Goal: Task Accomplishment & Management: Manage account settings

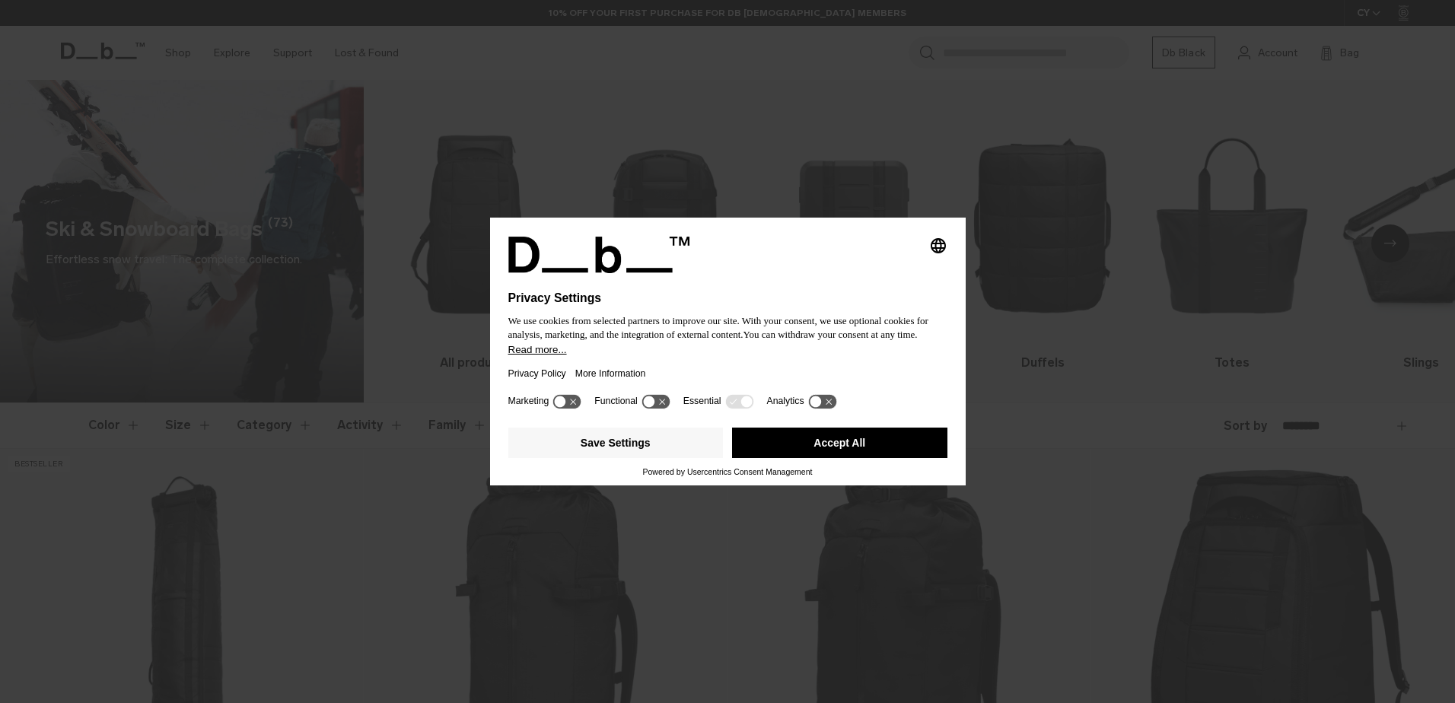
click at [813, 450] on button "Accept All" at bounding box center [839, 443] width 215 height 30
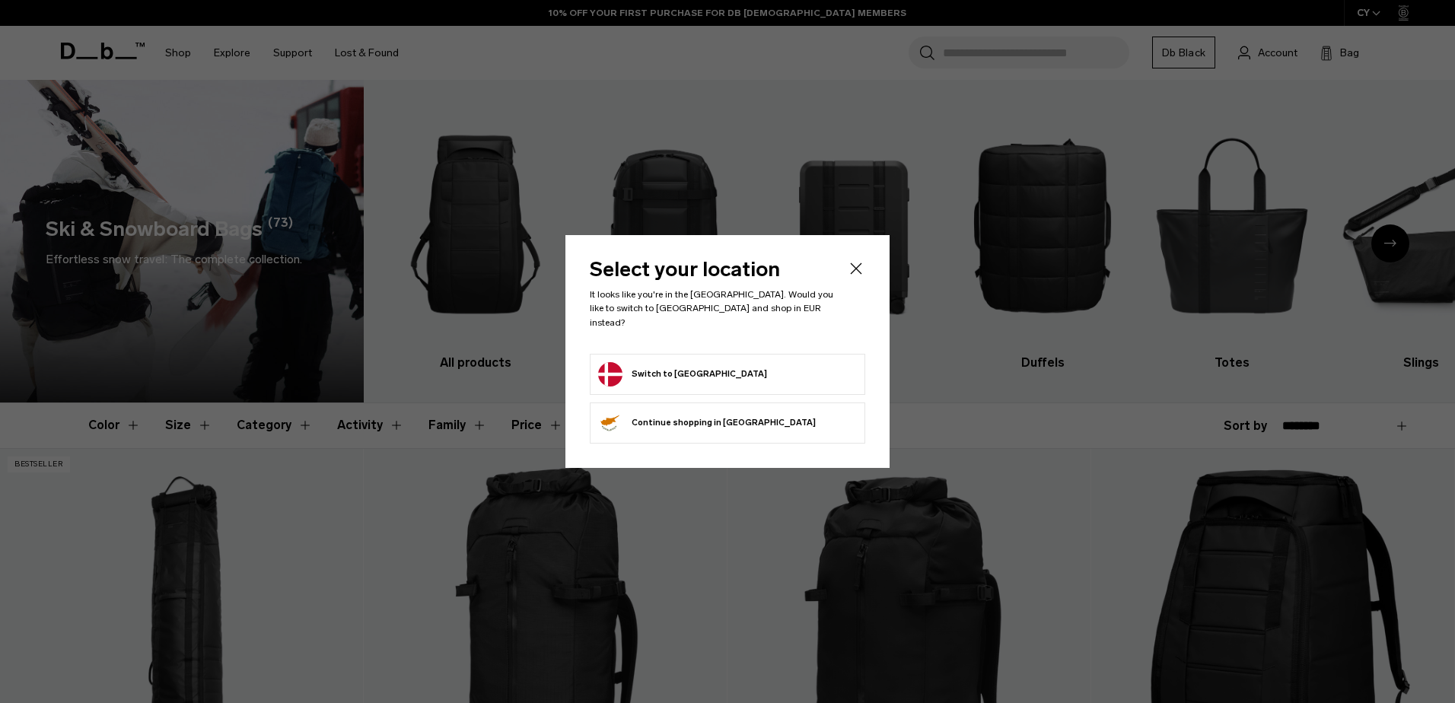
click at [709, 364] on form "Switch to Denmark" at bounding box center [727, 374] width 259 height 24
click at [647, 362] on button "Switch to Denmark" at bounding box center [682, 374] width 169 height 24
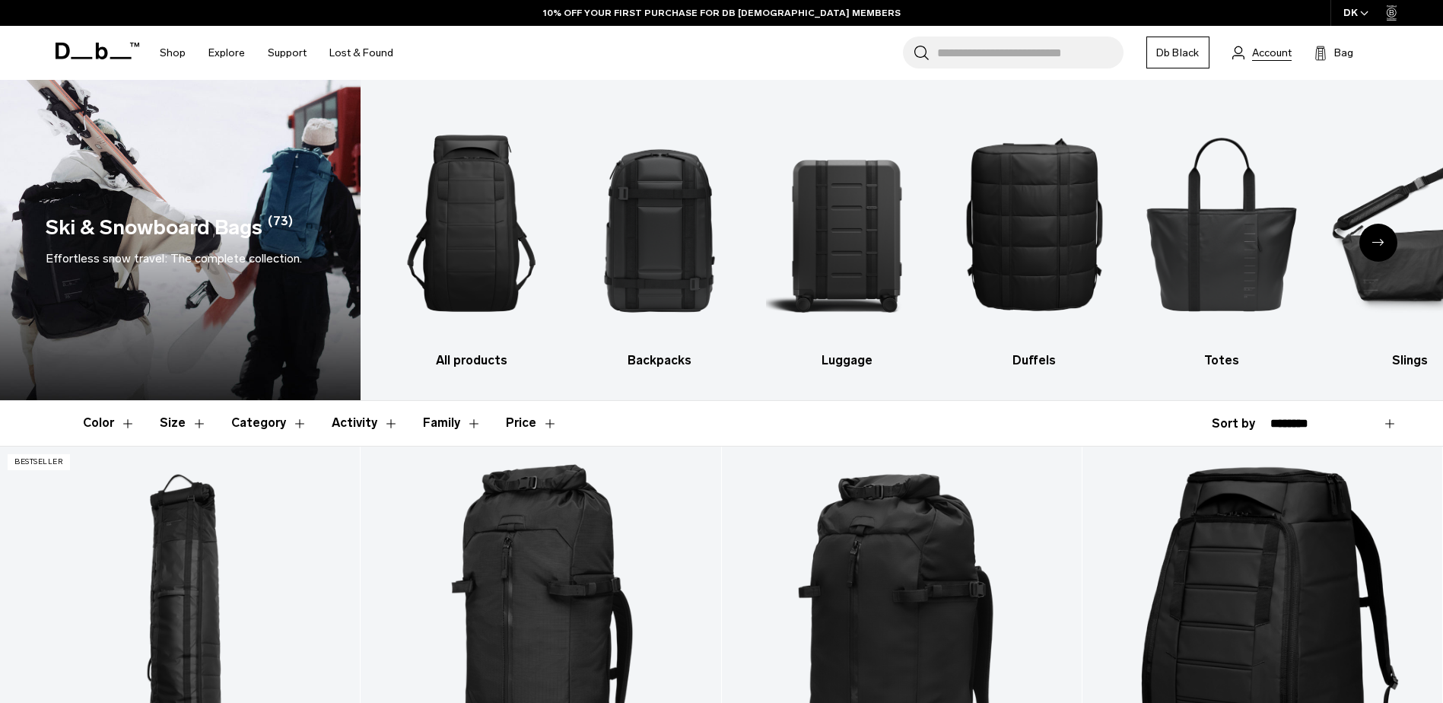
click at [1281, 52] on span "Account" at bounding box center [1272, 53] width 40 height 16
